Goal: Information Seeking & Learning: Learn about a topic

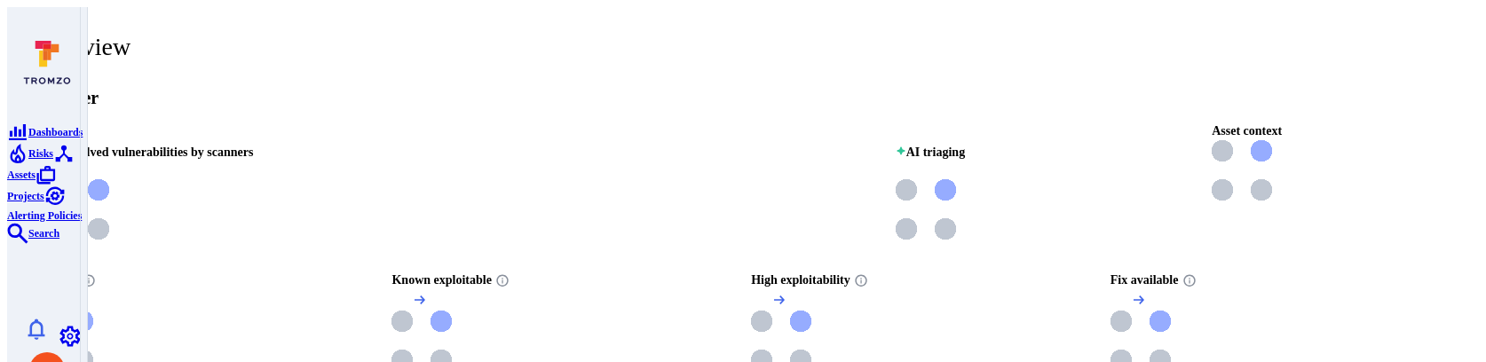
scroll to position [114, 0]
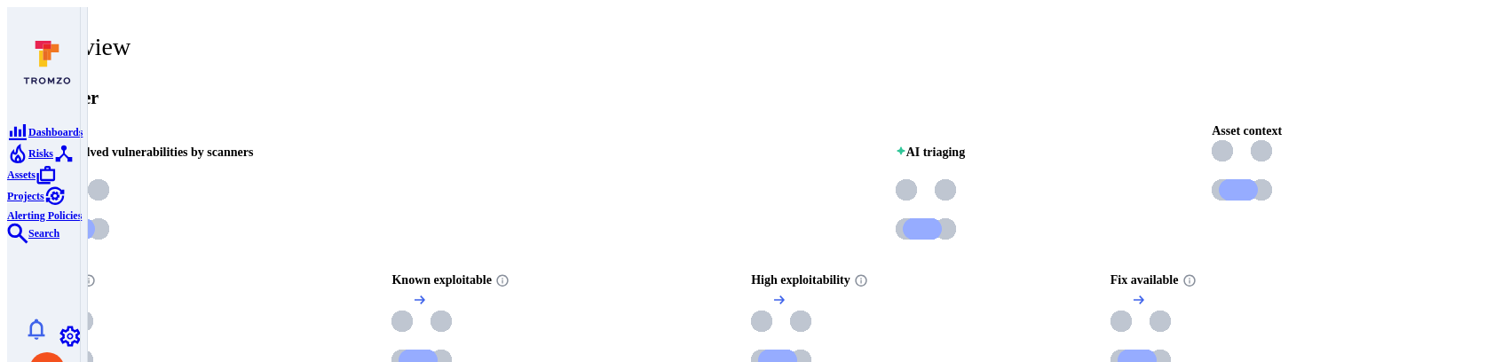
click at [28, 244] on icon "Search" at bounding box center [17, 233] width 21 height 21
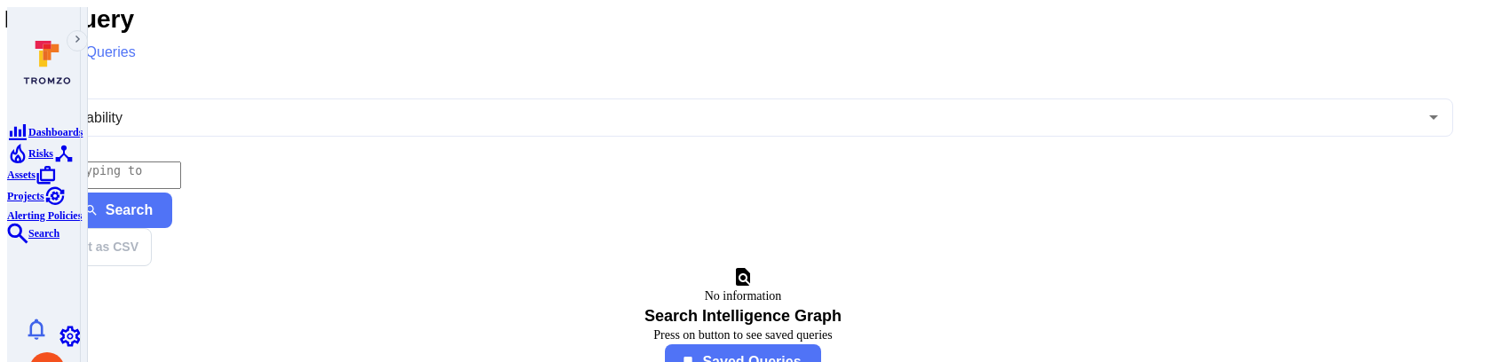
click at [181, 163] on textarea "Intelligence Graph search area" at bounding box center [107, 176] width 148 height 28
paste textarea "fin_eNxaFeVEyzrAQGxH"
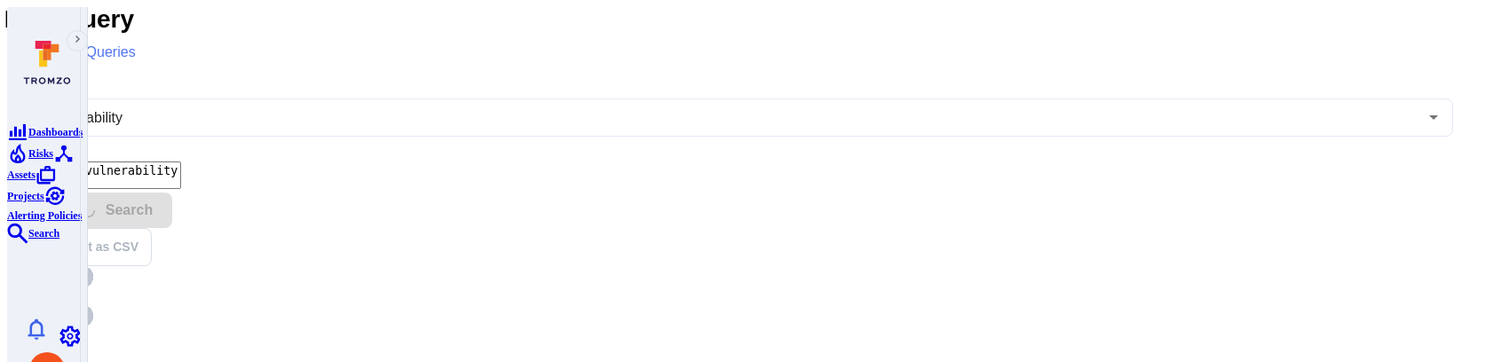
type textarea "tromzo_vulnerability_id = "fin_eNxaFeVEyzrAQGxH""
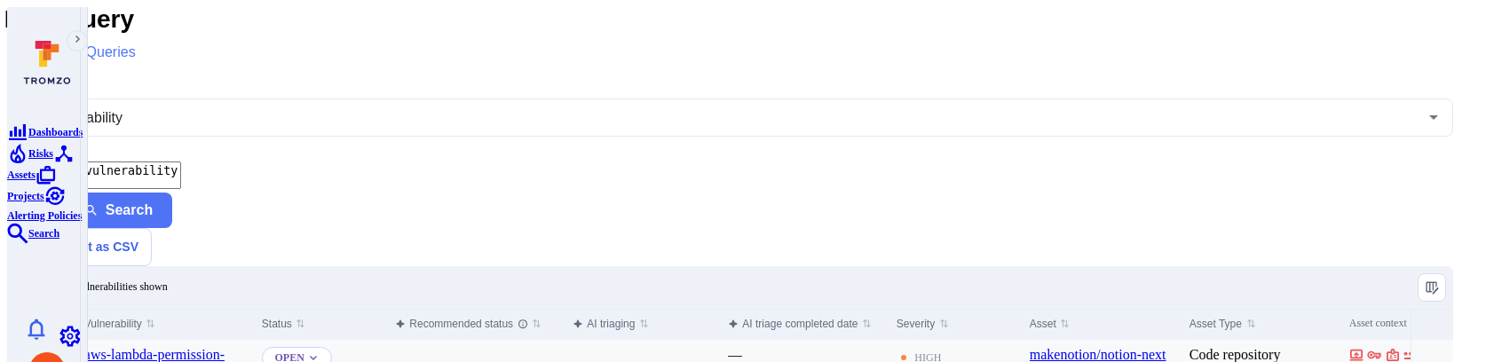
click at [54, 349] on input "Select row" at bounding box center [47, 356] width 14 height 14
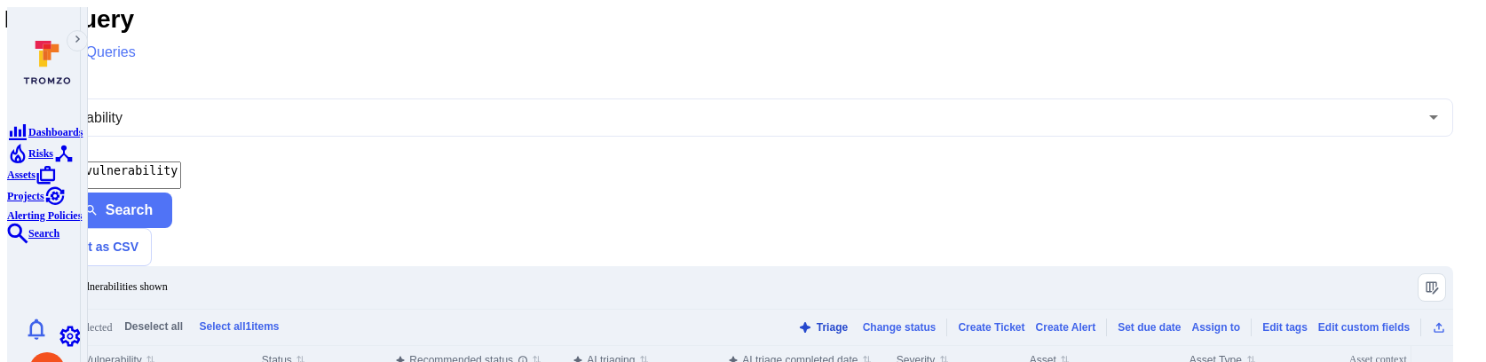
click at [805, 320] on button "Triage" at bounding box center [823, 326] width 58 height 13
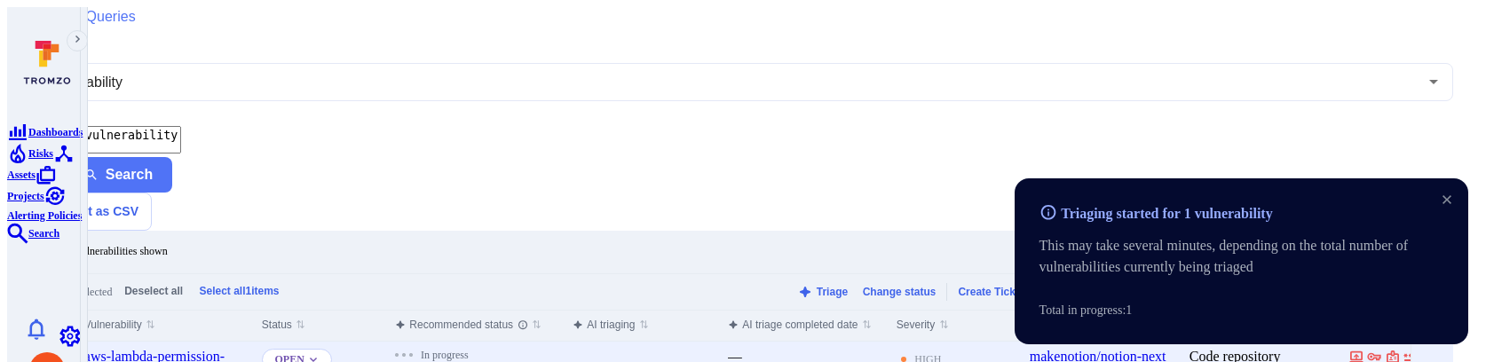
scroll to position [57, 0]
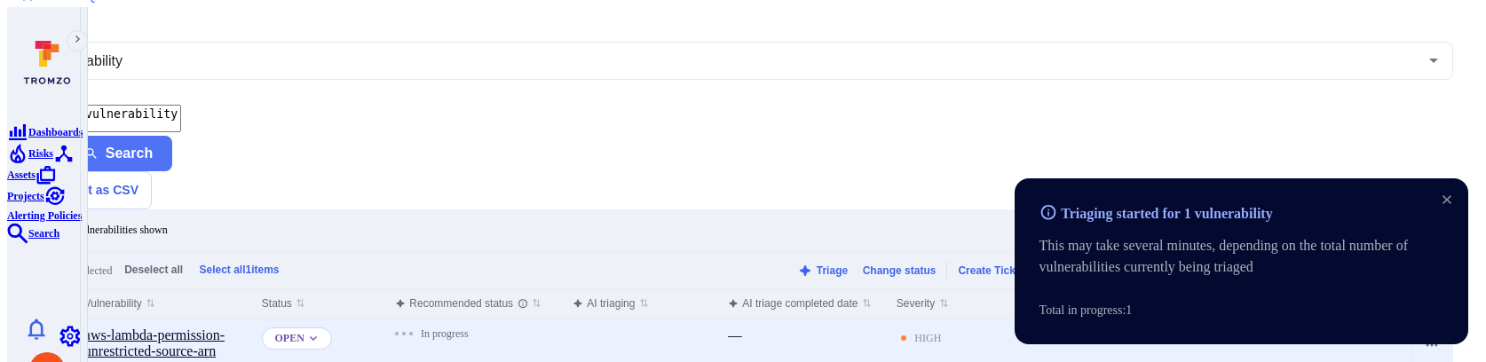
click at [199, 328] on link "aws-lambda-permission-unrestricted-source-arn" at bounding box center [154, 343] width 140 height 31
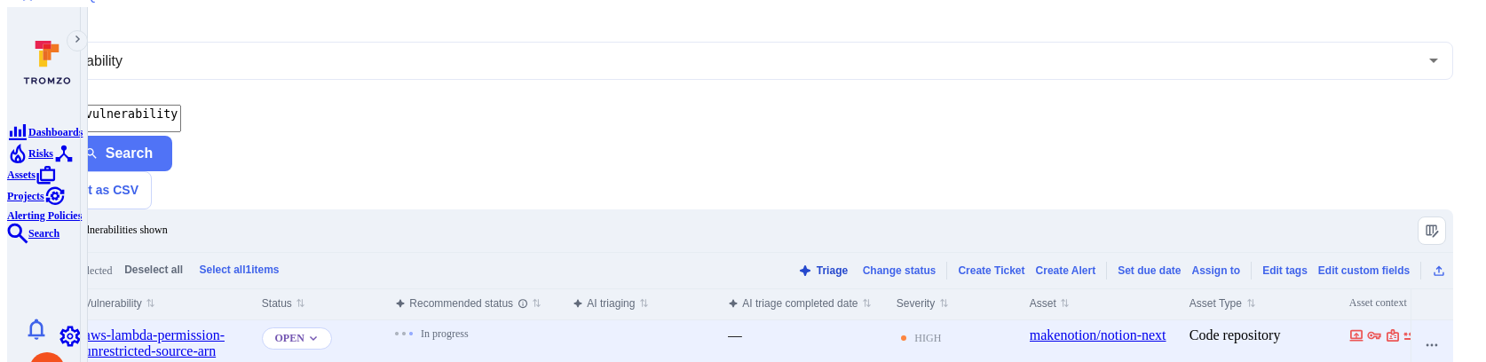
click at [794, 264] on button "Triage" at bounding box center [823, 270] width 58 height 13
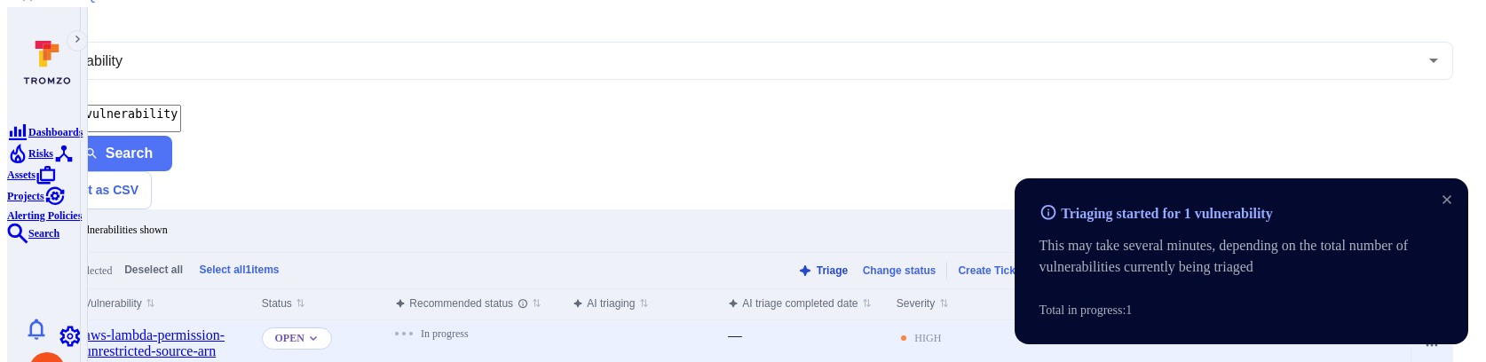
click at [797, 264] on button "Triage" at bounding box center [823, 270] width 58 height 13
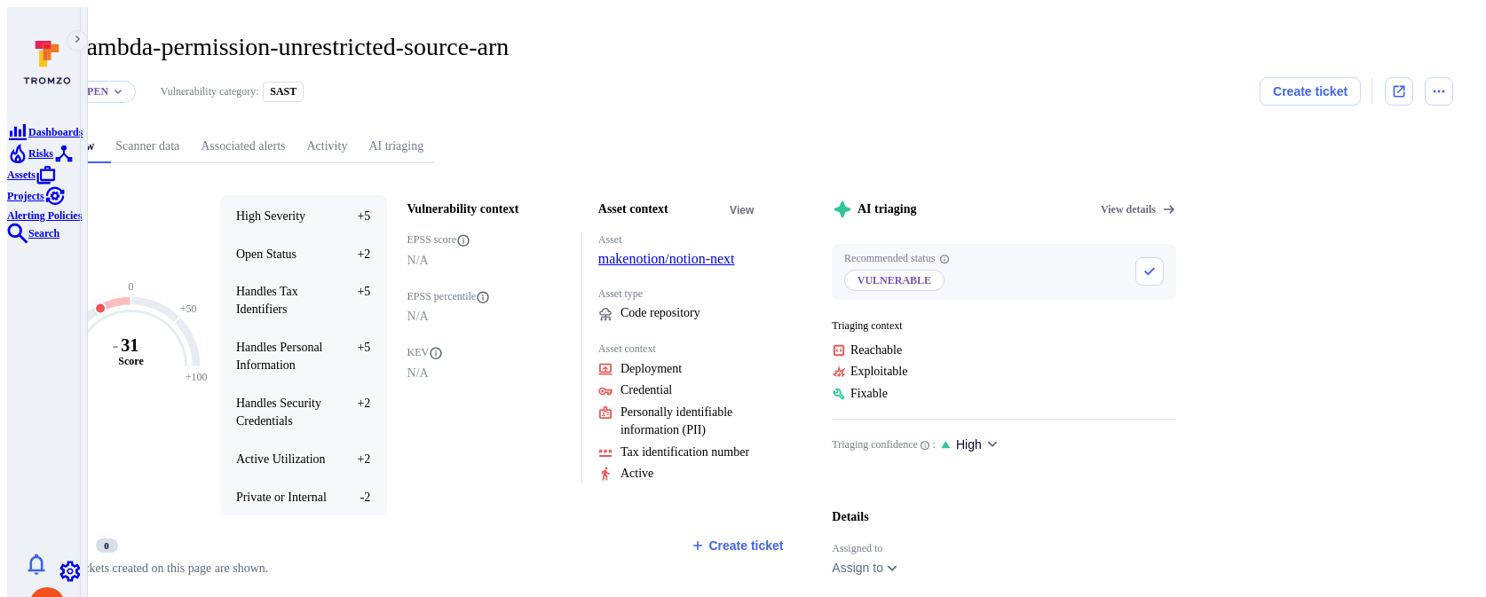
click at [434, 130] on link "AI triaging" at bounding box center [396, 146] width 76 height 33
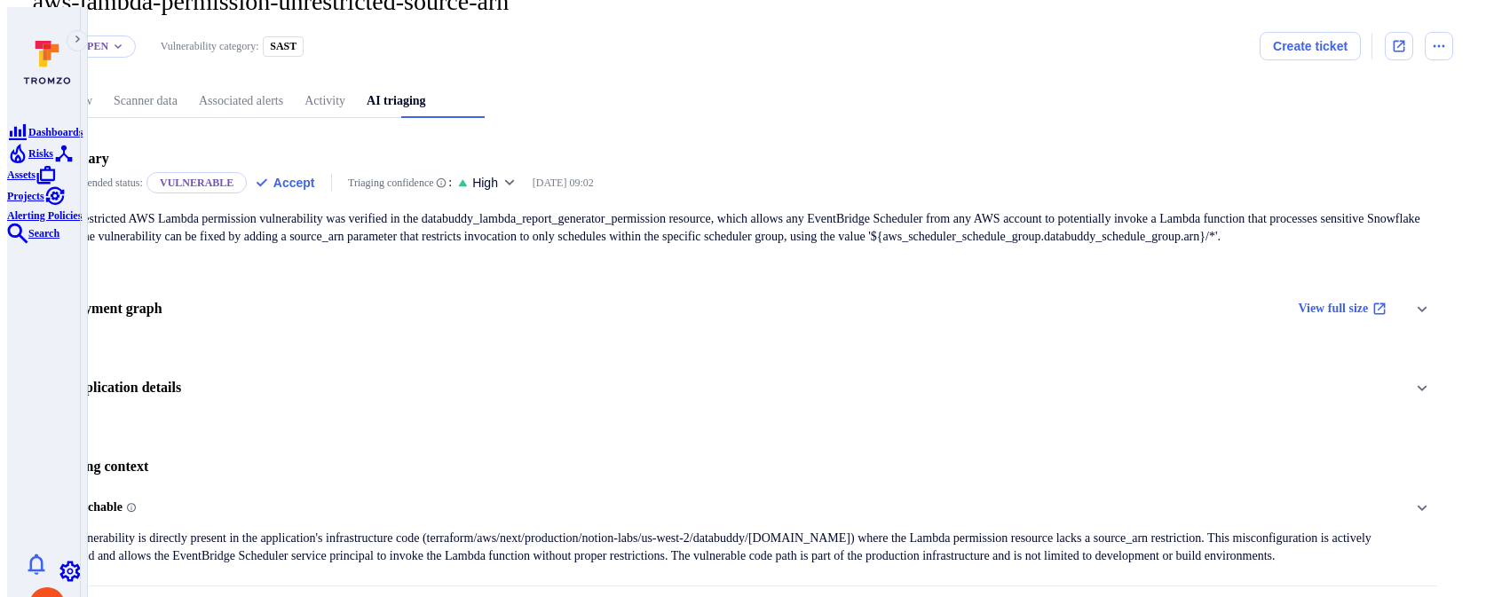
scroll to position [50, 0]
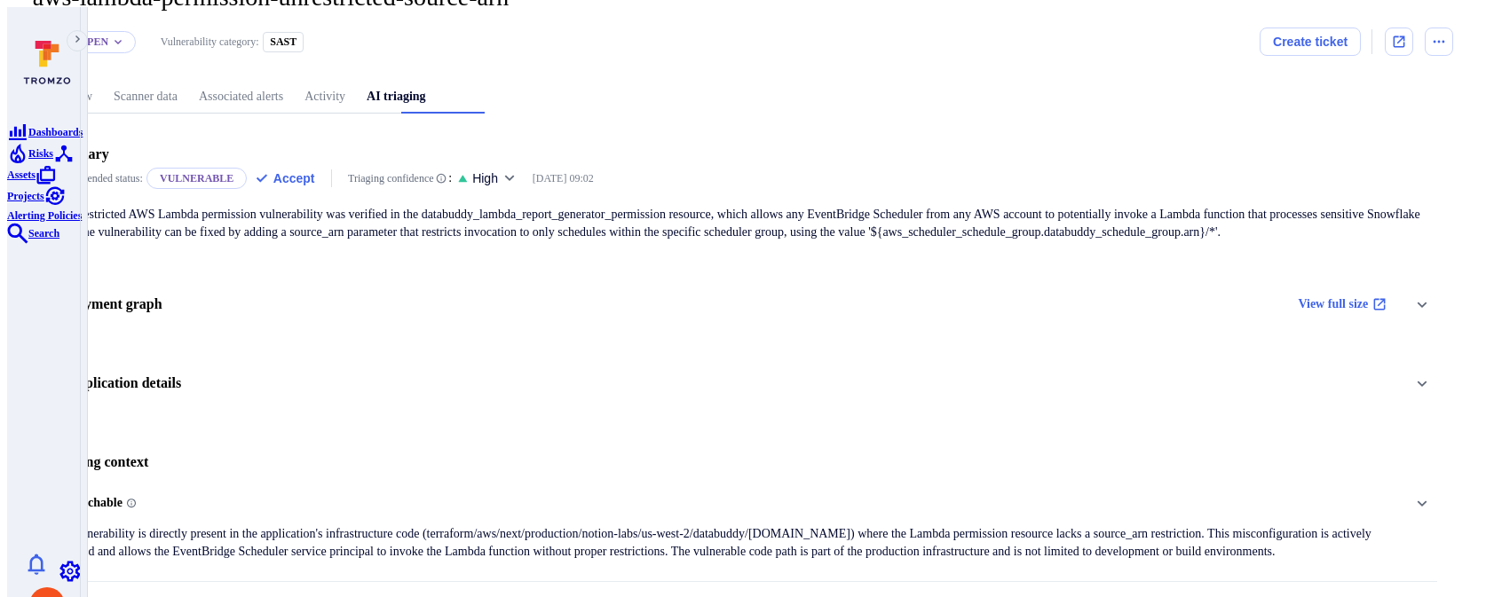
click at [500, 361] on div "Application details" at bounding box center [743, 383] width 1420 height 63
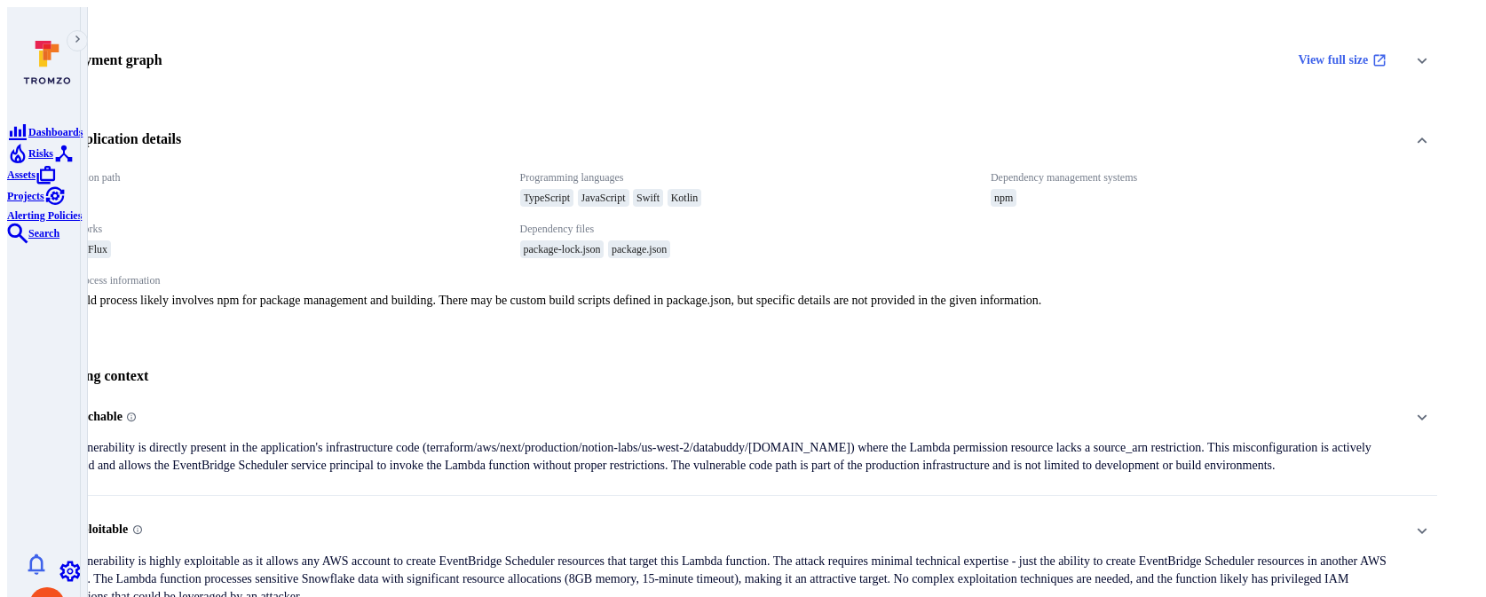
scroll to position [303, 0]
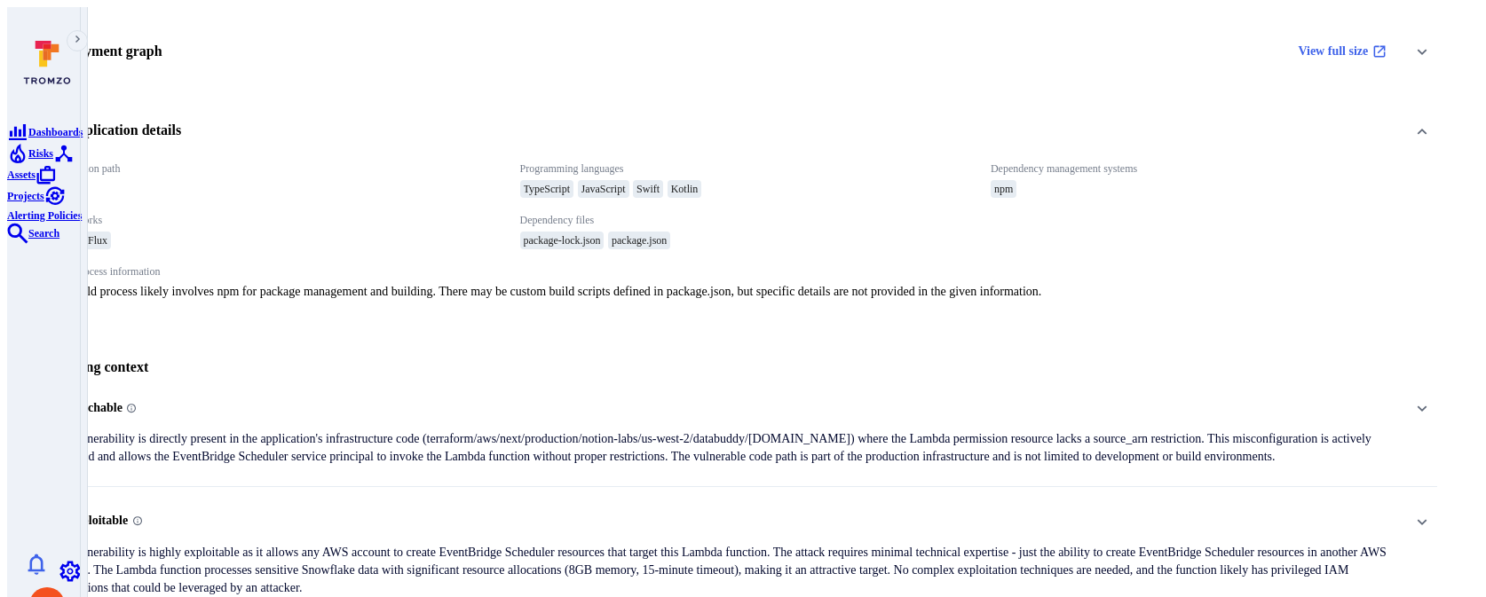
click at [500, 361] on p "The vulnerability is directly present in the application's infrastructure code …" at bounding box center [723, 448] width 1349 height 36
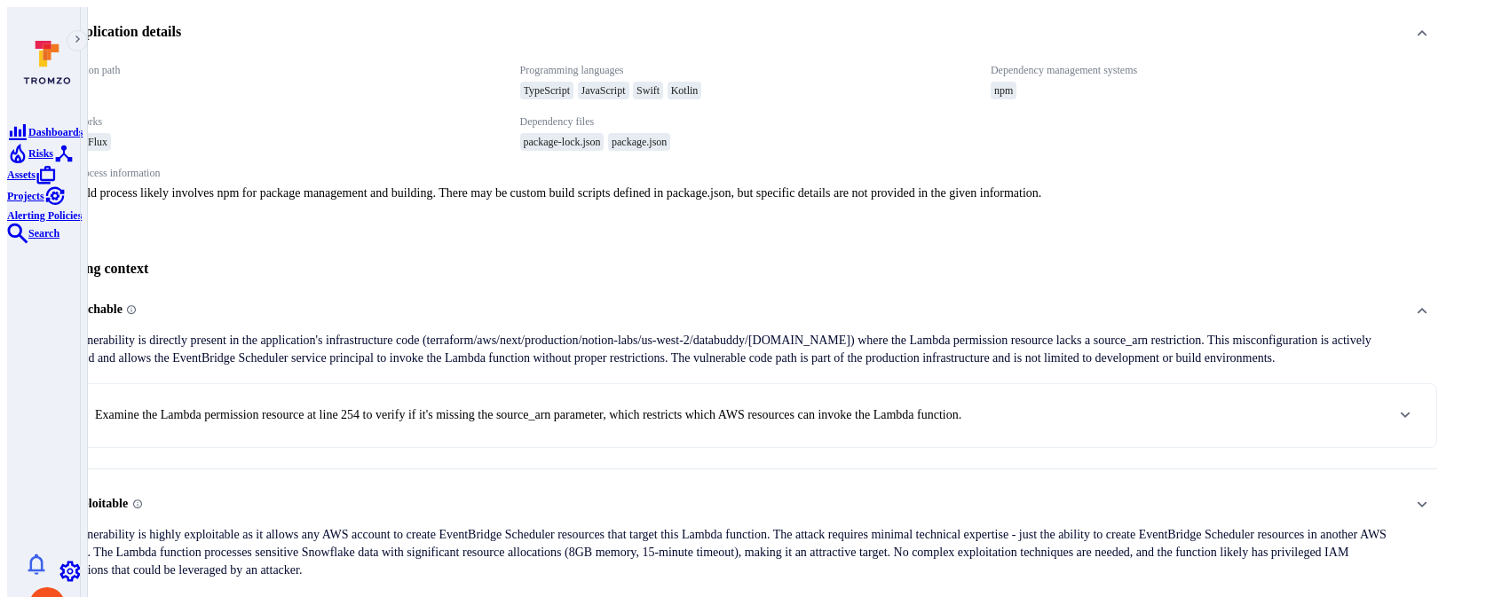
scroll to position [411, 0]
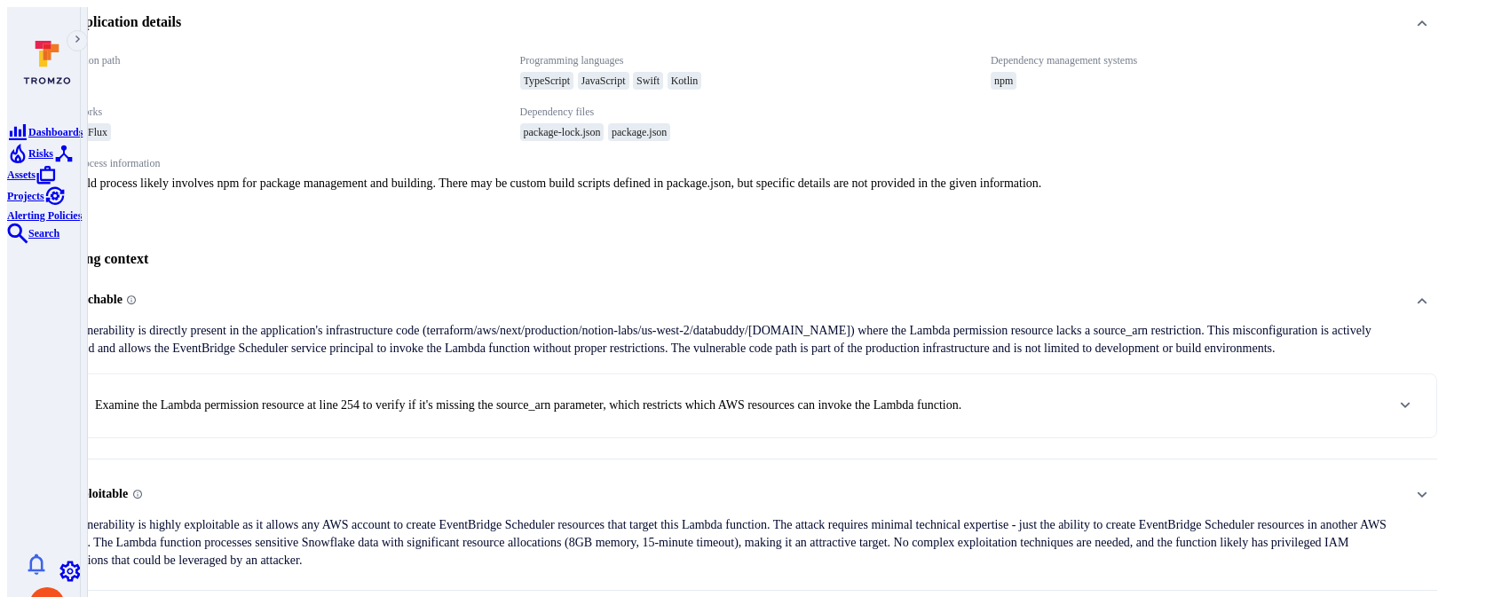
click at [498, 361] on p "Examine the Lambda permission resource at line 254 to verify if it's missing th…" at bounding box center [528, 406] width 866 height 18
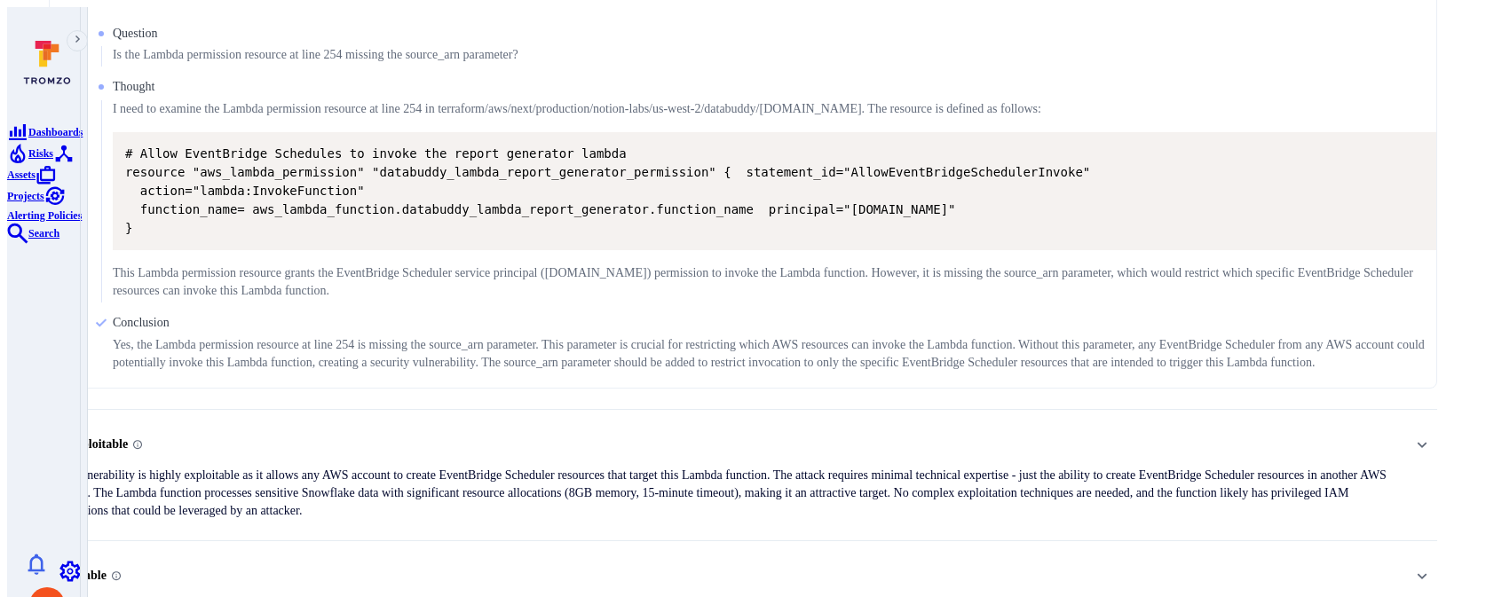
scroll to position [943, 0]
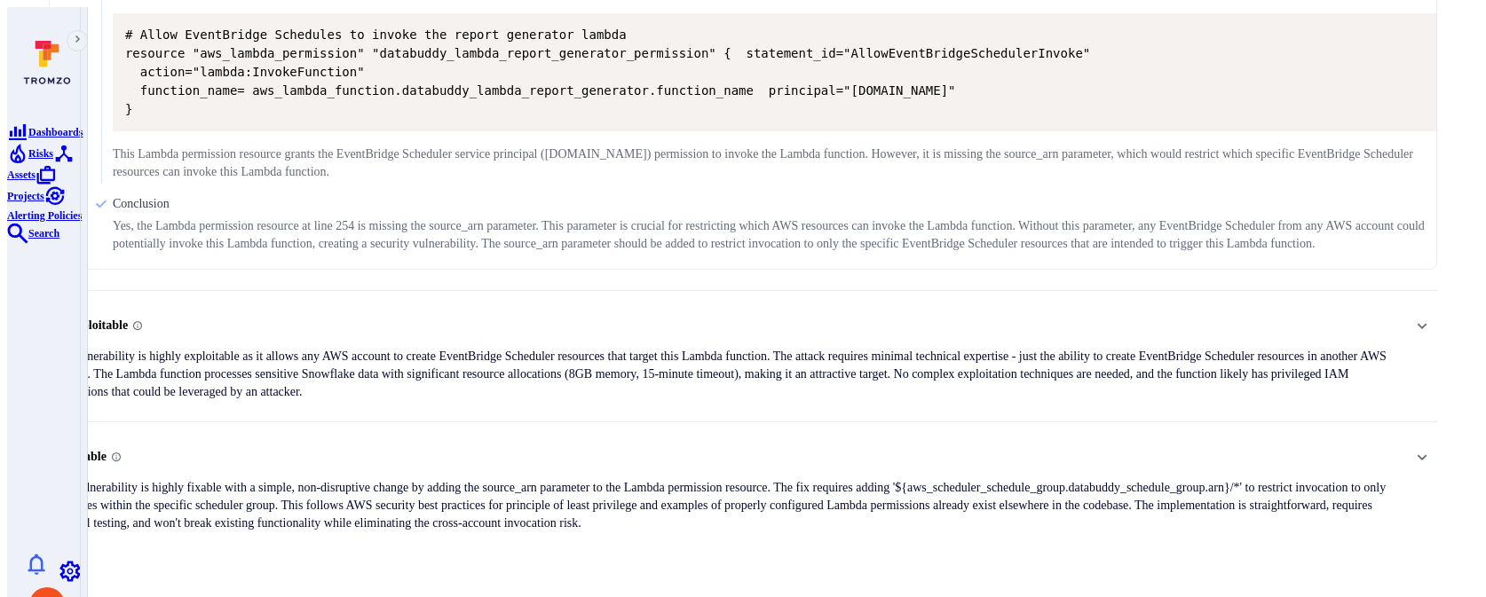
click at [489, 361] on p "The vulnerability is highly exploitable as it allows any AWS account to create …" at bounding box center [723, 374] width 1349 height 53
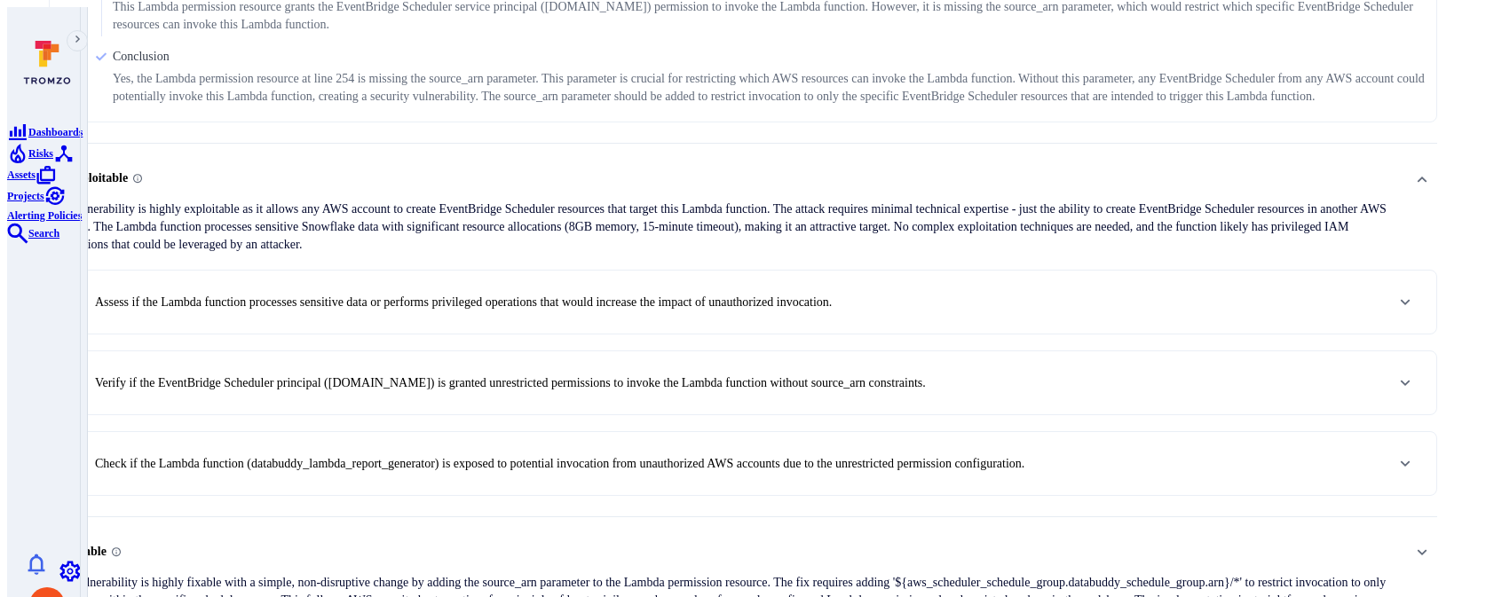
scroll to position [1154, 0]
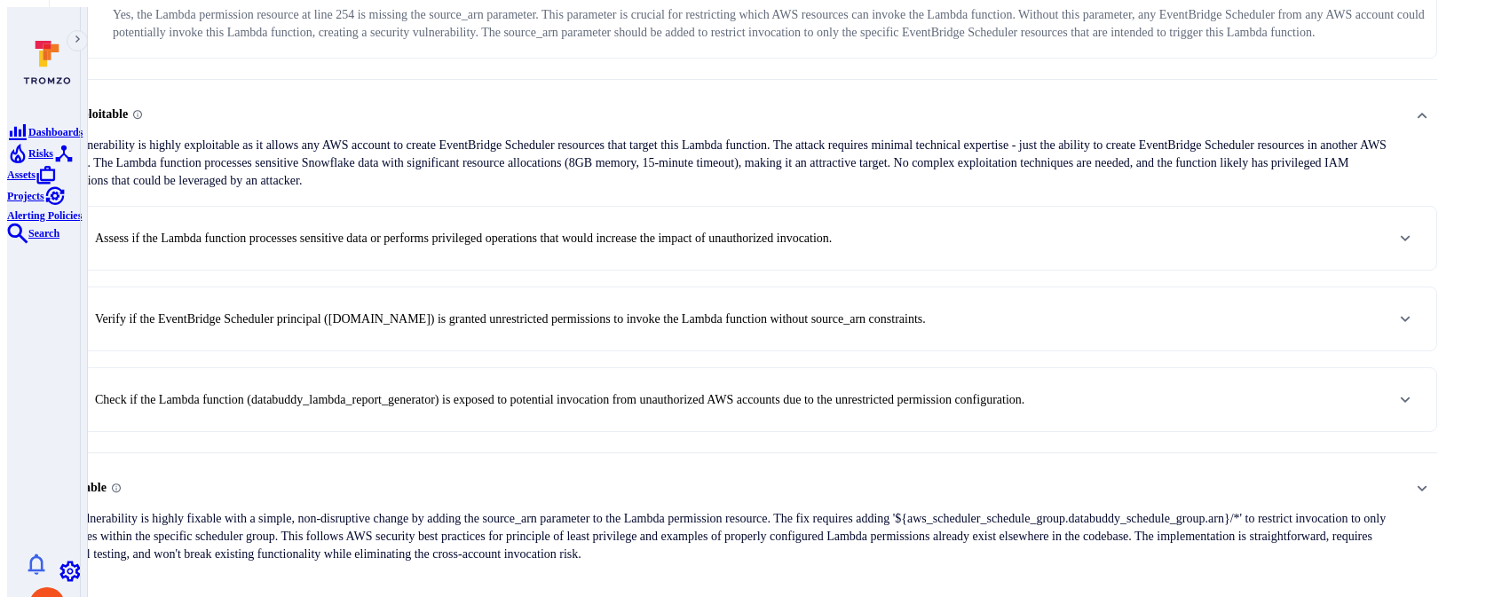
click at [270, 361] on p "Check if the Lambda function (databuddy_lambda_report_generator) is exposed to …" at bounding box center [559, 400] width 929 height 18
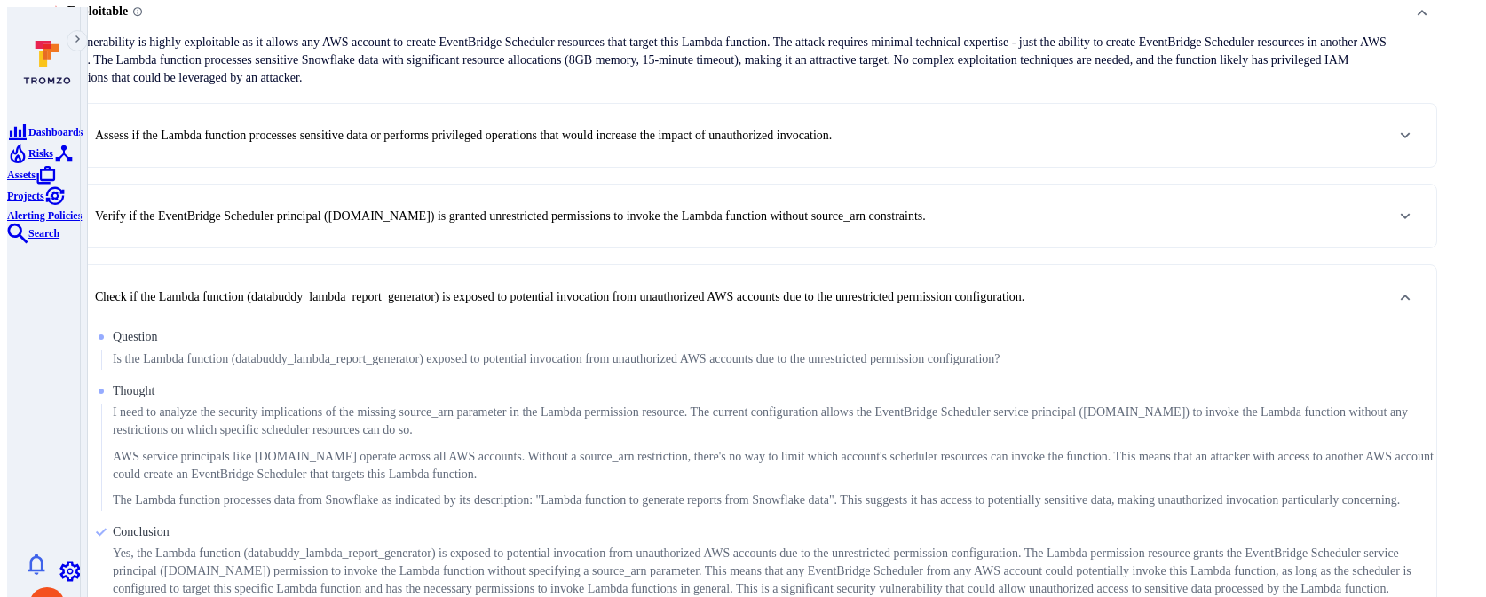
scroll to position [1258, 0]
click at [241, 134] on div "1 . Assess if the Lambda function processes sensitive data or performs privileg…" at bounding box center [449, 135] width 766 height 30
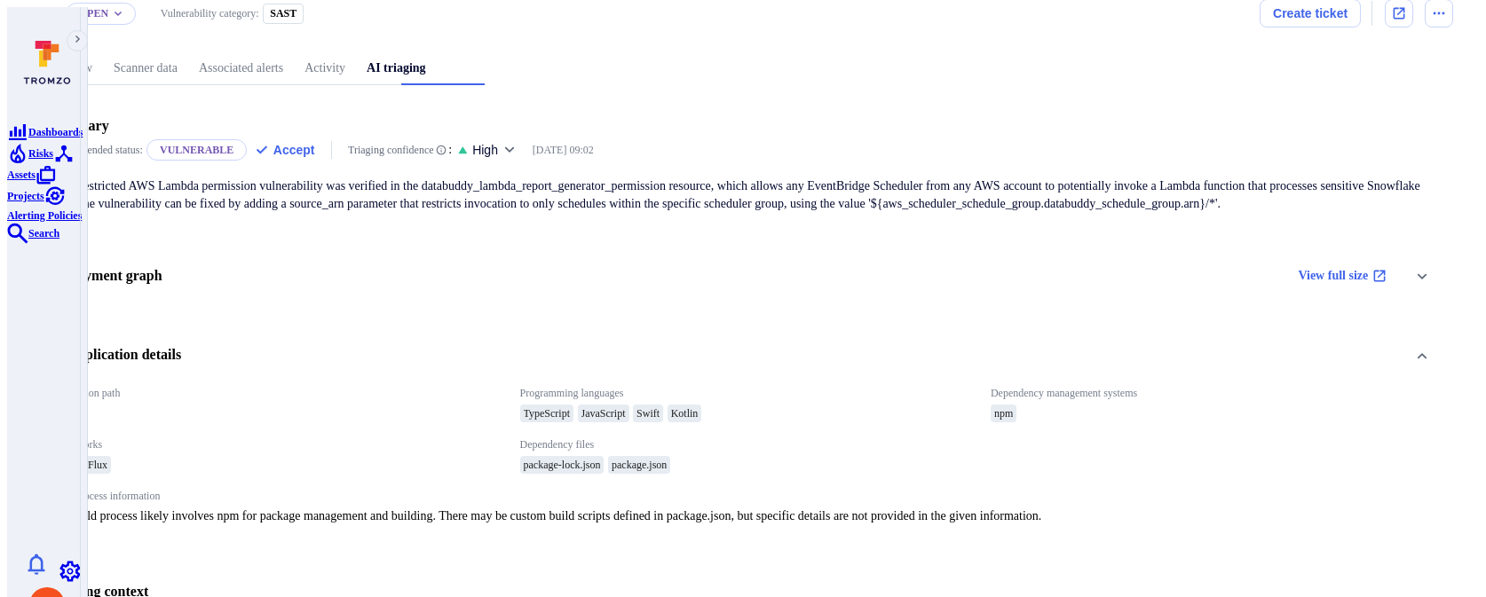
scroll to position [76, 0]
